Goal: Ask a question

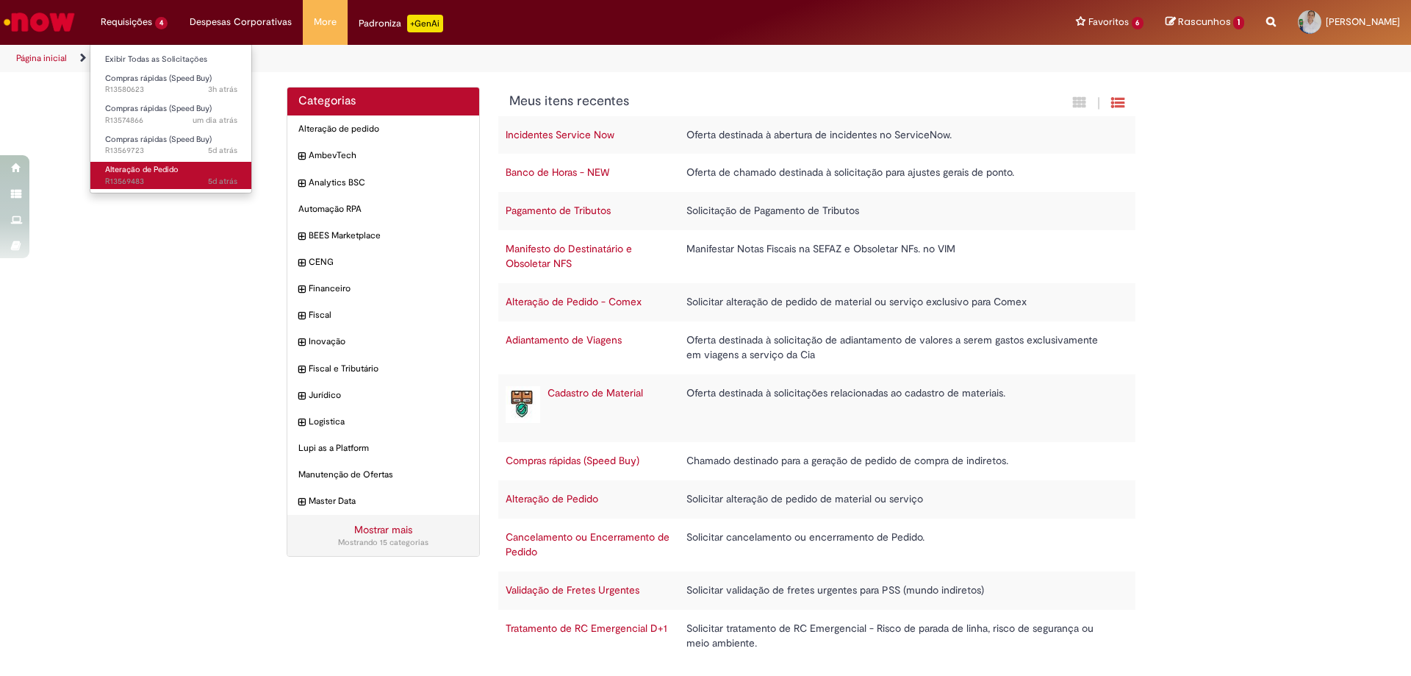
click at [162, 164] on span "Alteração de Pedido" at bounding box center [142, 169] width 74 height 11
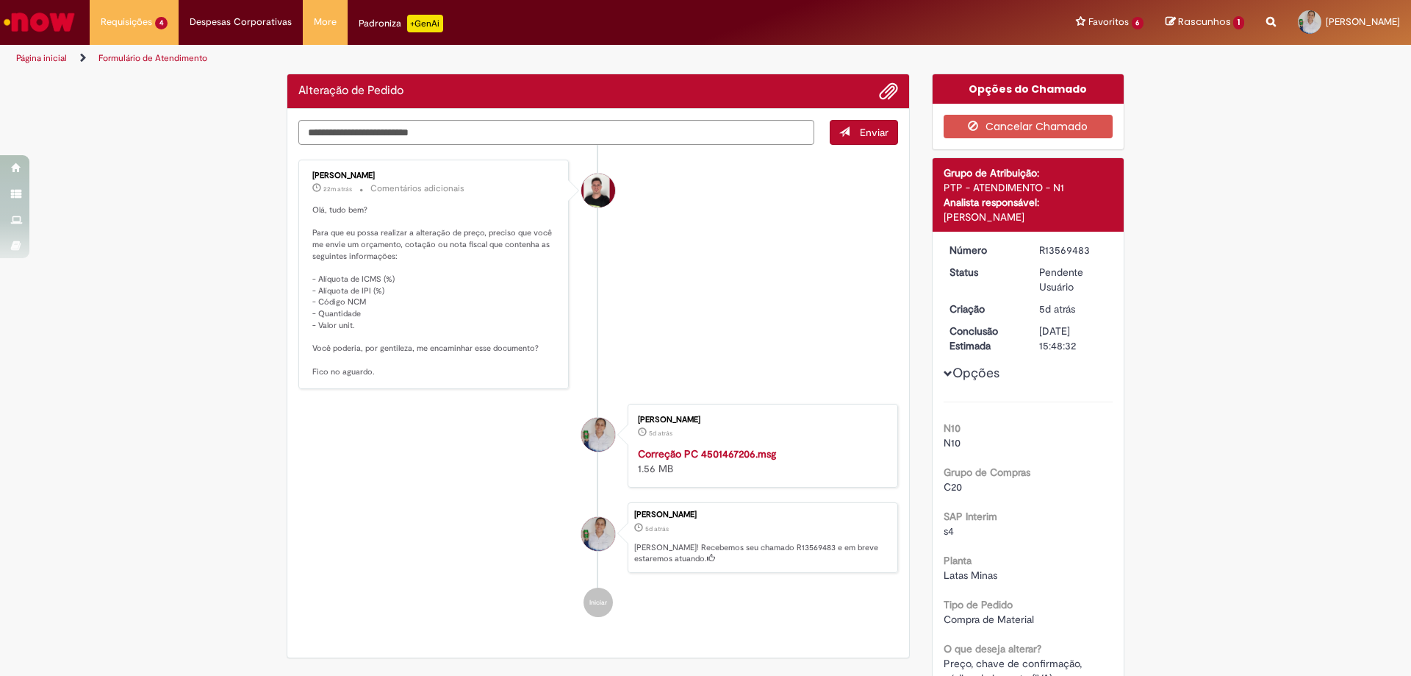
click at [470, 340] on p "Olá, tudo bem? Para que eu possa realizar a alteração de preço, preciso que voc…" at bounding box center [434, 290] width 245 height 173
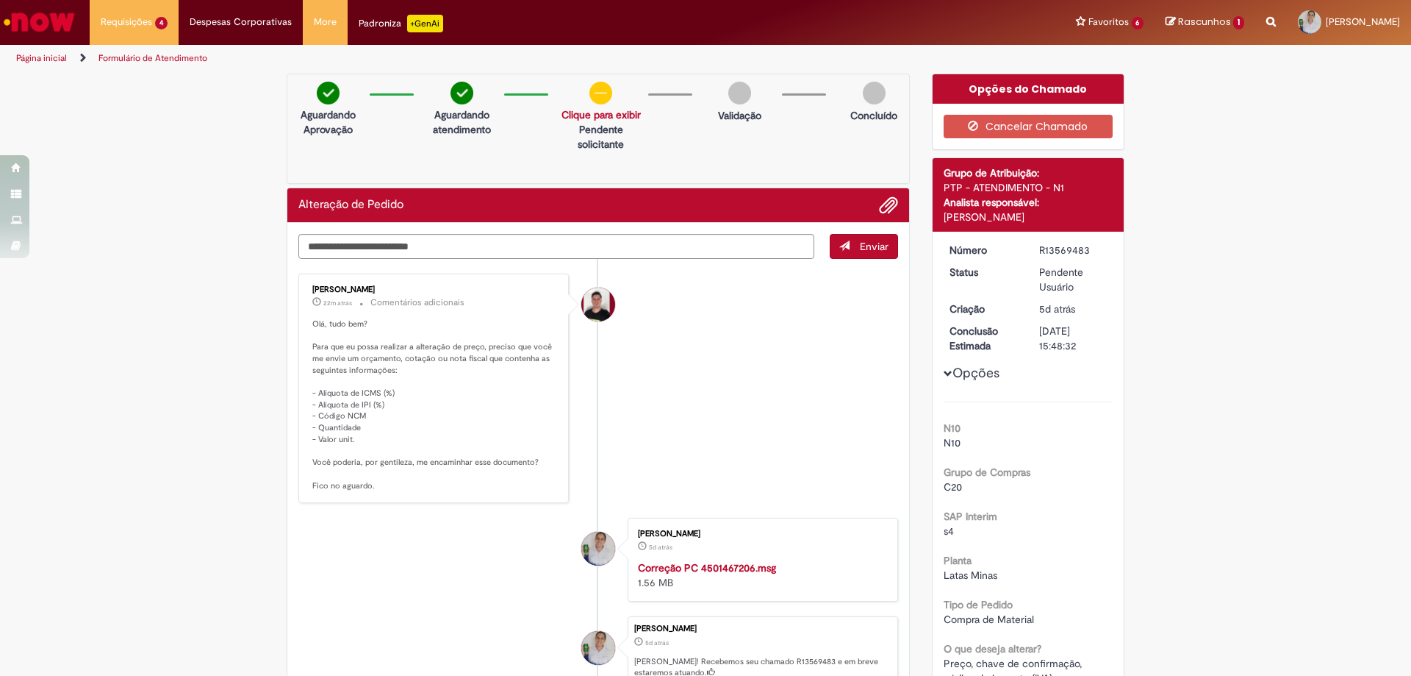
click at [312, 324] on p "Olá, tudo bem? Para que eu possa realizar a alteração de preço, preciso que voc…" at bounding box center [434, 404] width 245 height 173
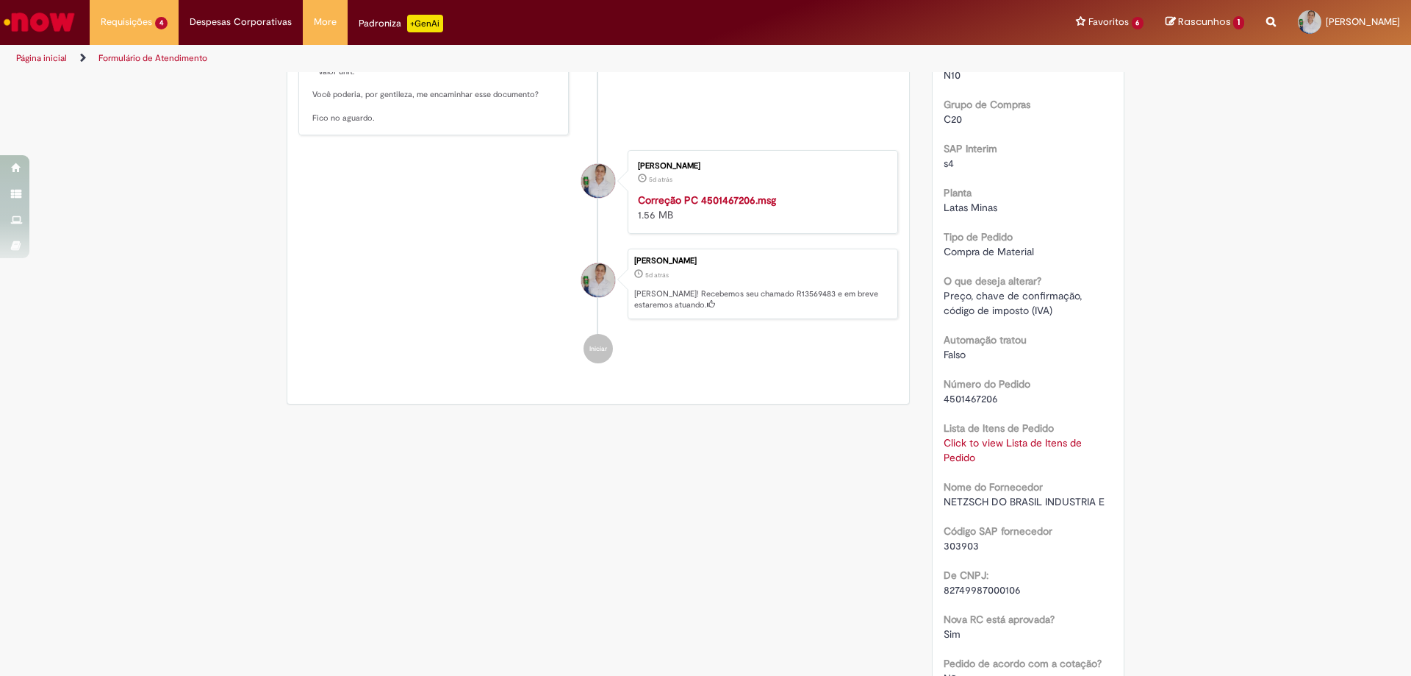
scroll to position [74, 0]
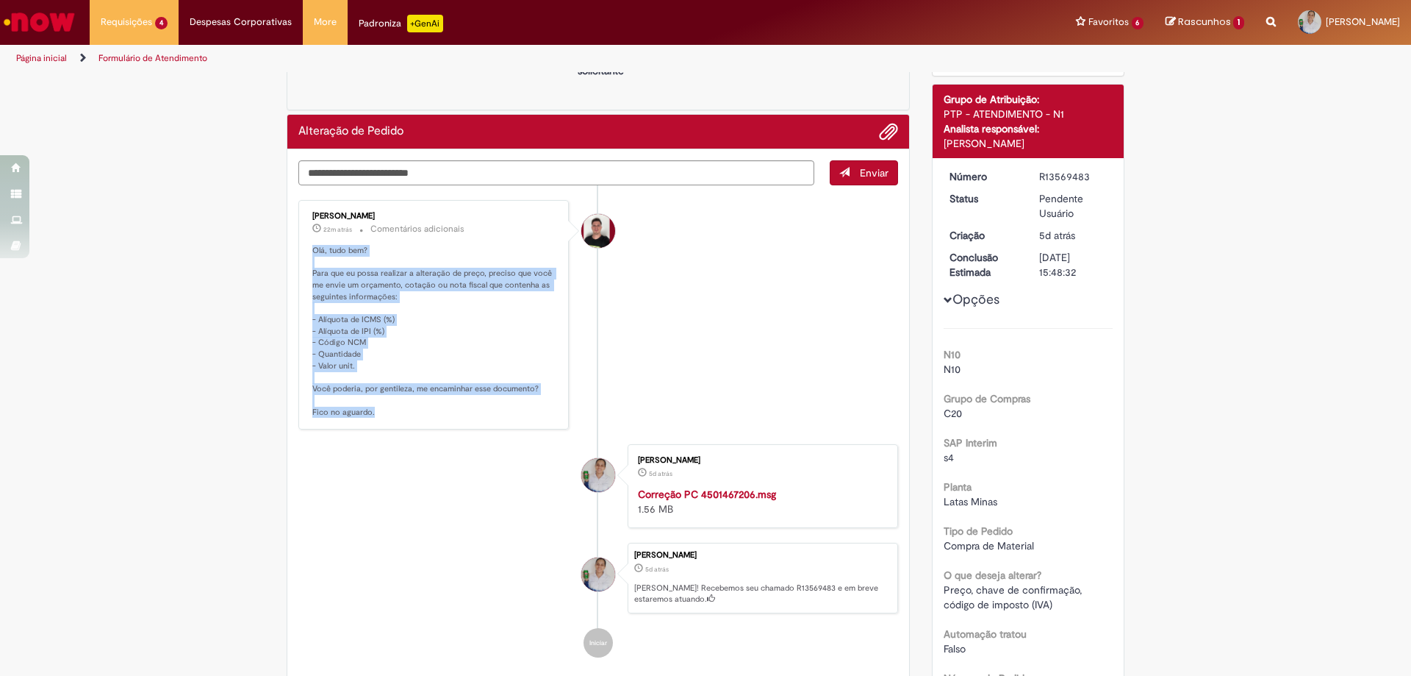
drag, startPoint x: 302, startPoint y: 251, endPoint x: 408, endPoint y: 412, distance: 192.7
click at [408, 412] on div "[PERSON_NAME] 22m atrás 22 minutos atrás Comentários adicionais Olá, tudo bem? …" at bounding box center [434, 314] width 262 height 221
copy p "Olá, tudo bem? Para que eu possa realizar a alteração de preço, preciso que voc…"
click at [531, 392] on p "Olá, tudo bem? Para que eu possa realizar a alteração de preço, preciso que voc…" at bounding box center [434, 331] width 245 height 173
copy p "Olá, tudo bem? Para que eu possa realizar a alteração de preço, preciso que voc…"
